Goal: Obtain resource: Download file/media

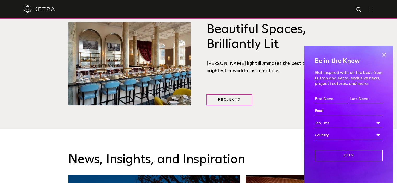
scroll to position [600, 0]
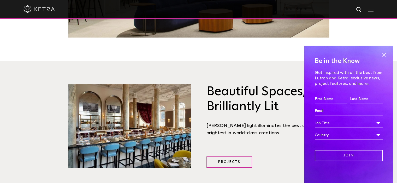
click at [378, 10] on div at bounding box center [198, 9] width 397 height 19
click at [373, 10] on img at bounding box center [371, 9] width 6 height 5
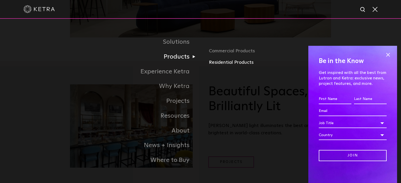
click at [219, 62] on link "Residential Products" at bounding box center [270, 63] width 122 height 8
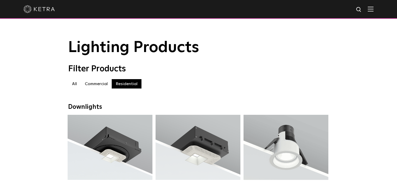
scroll to position [78, 0]
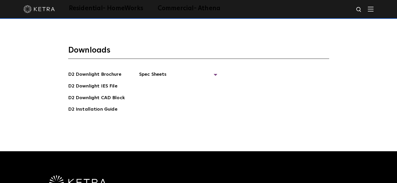
scroll to position [1346, 0]
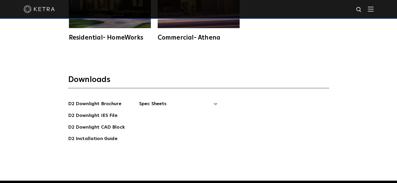
click at [172, 100] on span "Spec Sheets" at bounding box center [178, 105] width 78 height 11
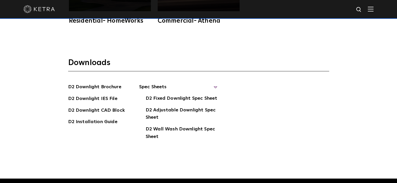
scroll to position [1372, 0]
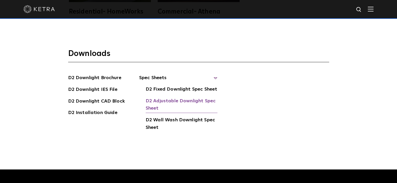
click at [194, 98] on link "D2 Adjustable Downlight Spec Sheet" at bounding box center [182, 106] width 72 height 16
